Goal: Task Accomplishment & Management: Use online tool/utility

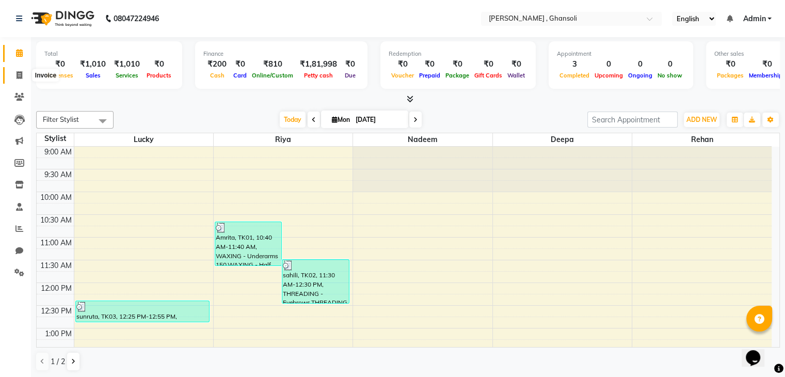
click at [15, 79] on span at bounding box center [19, 76] width 18 height 12
select select "8446"
select select "service"
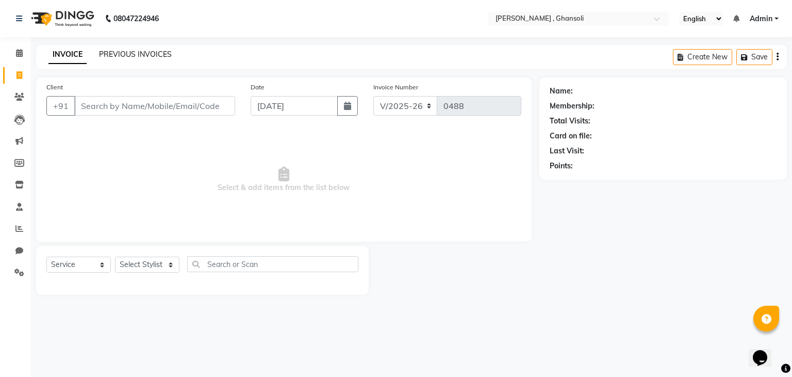
click at [118, 56] on link "PREVIOUS INVOICES" at bounding box center [135, 54] width 73 height 9
